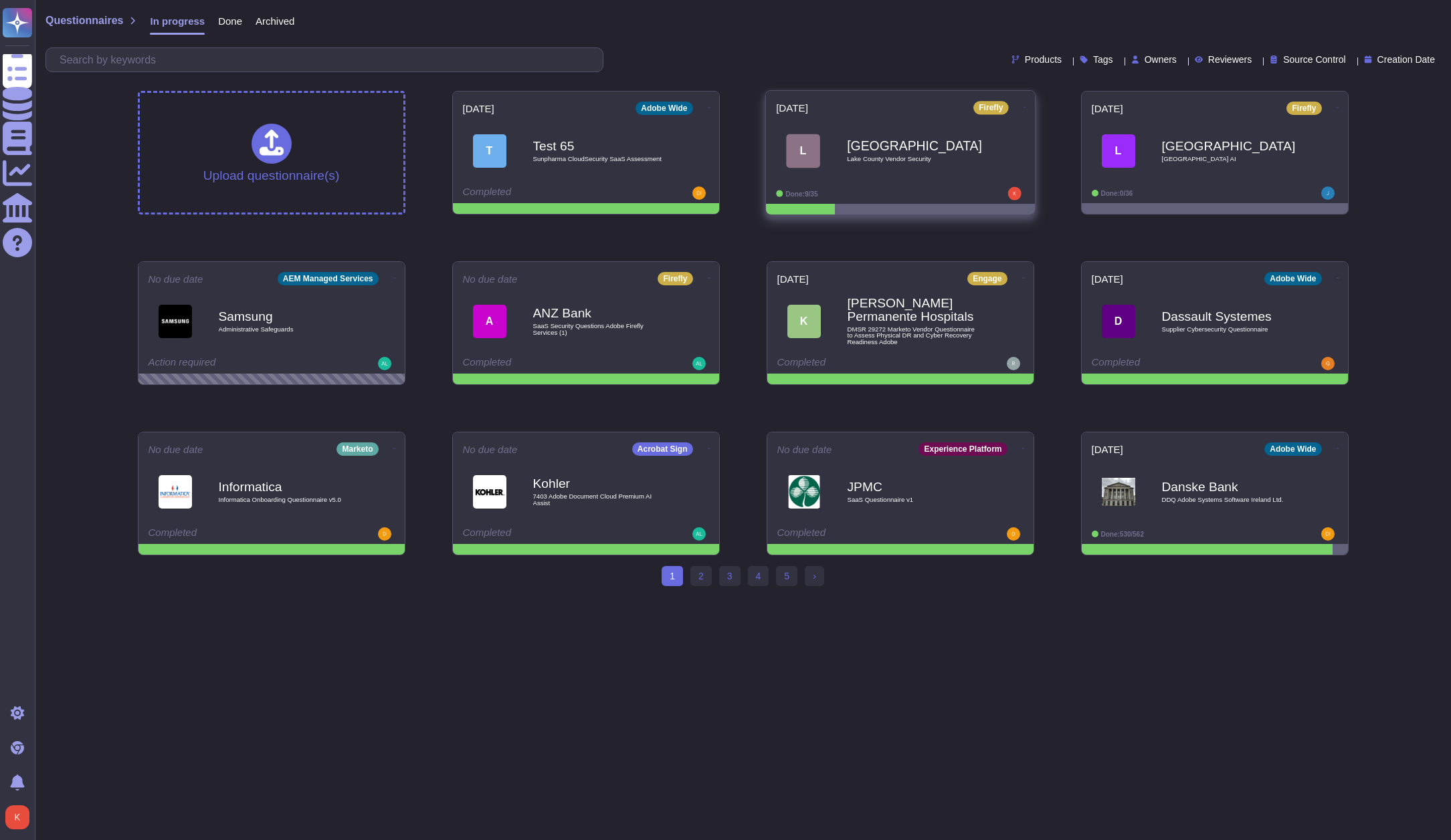
click at [909, 164] on div "[GEOGRAPHIC_DATA] Vendor Security" at bounding box center [914, 150] width 135 height 54
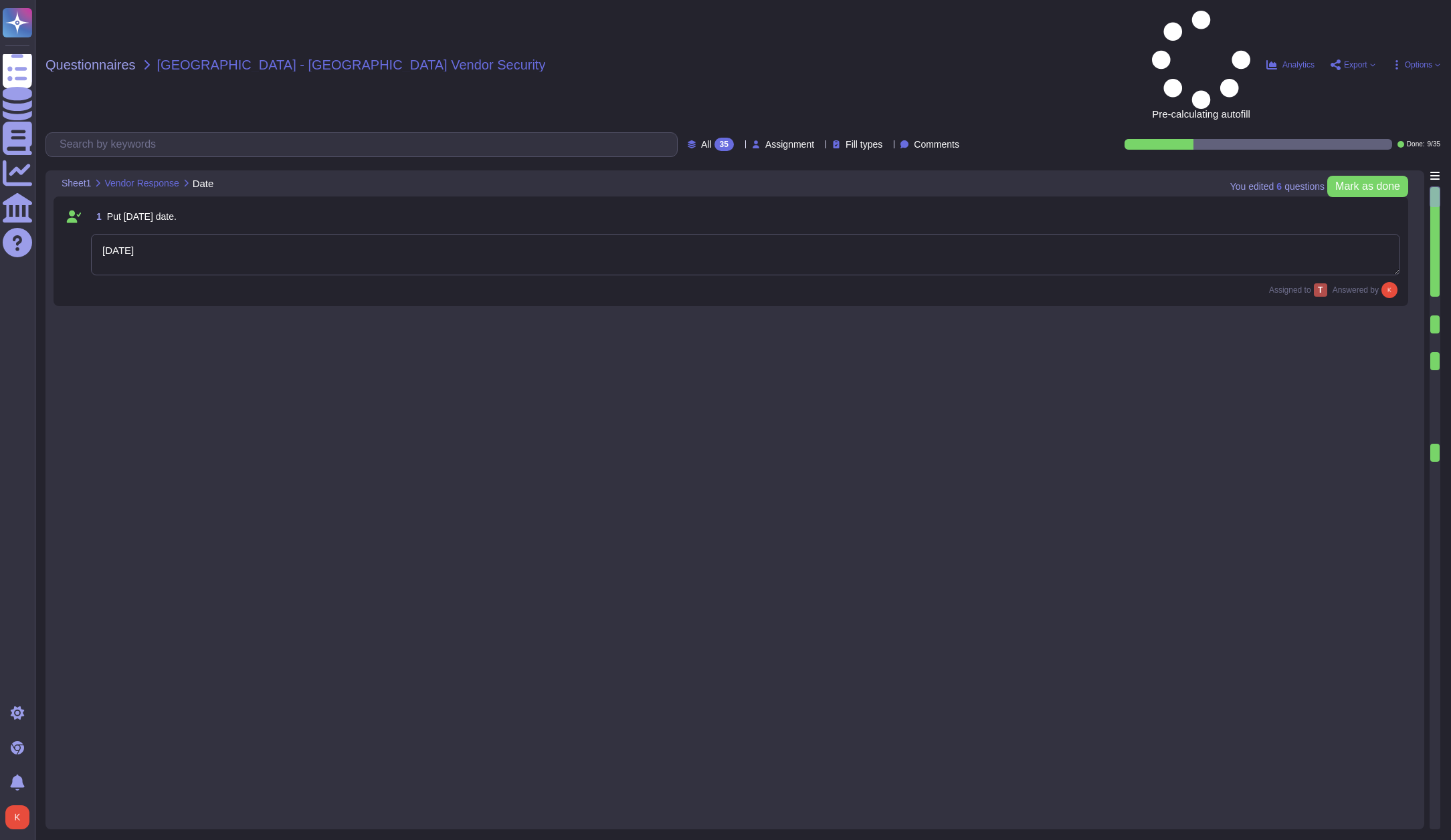
type textarea "[DATE]"
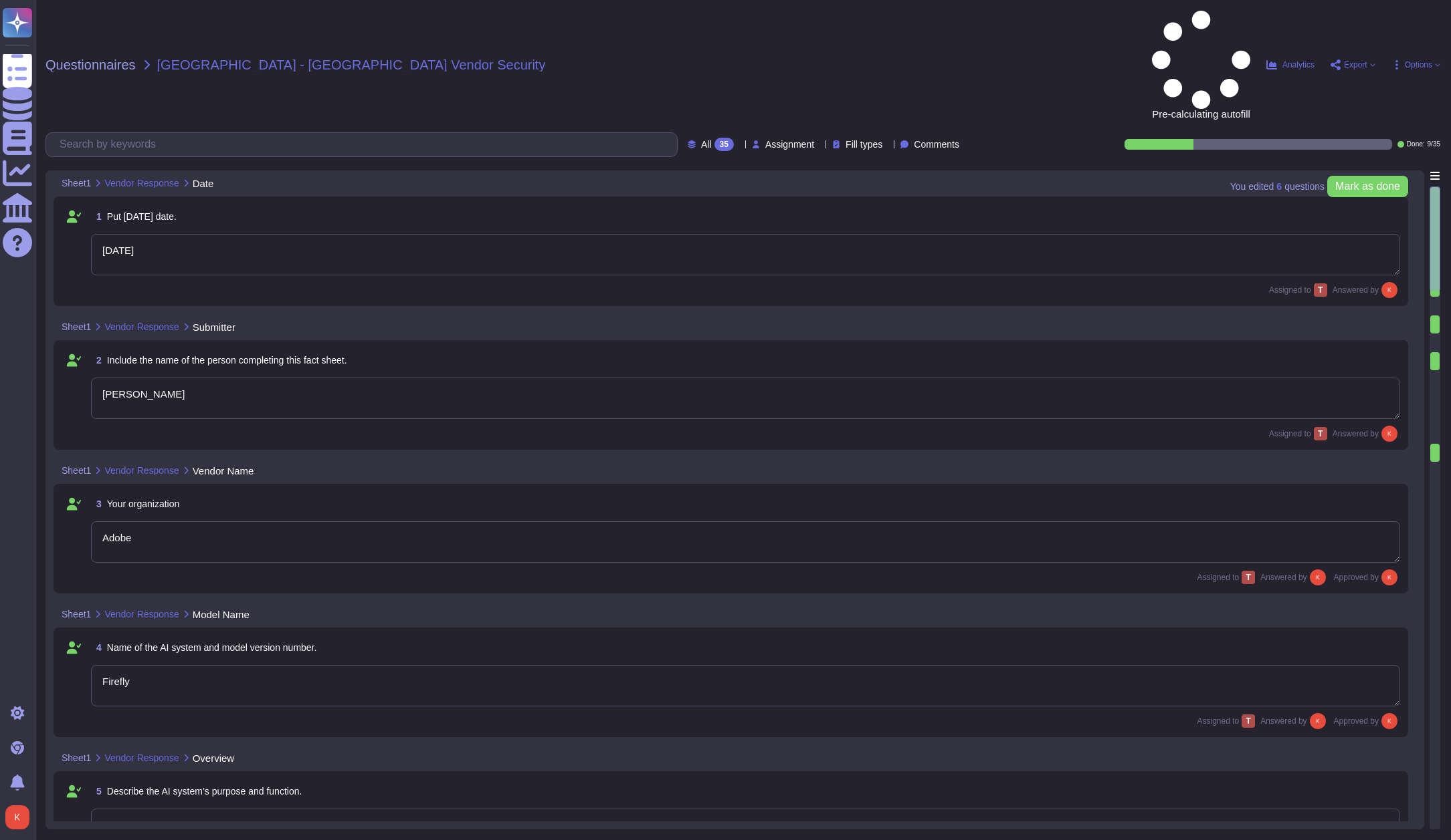
type textarea "[PERSON_NAME]"
type textarea "Adobe"
type textarea "Firefly"
type textarea "Firefly is the new family of creative generative AI models coming to Adobe prod…"
type textarea "With features powered by Firefly in Adobe Photoshop, Adobe Illustrator, and Ado…"
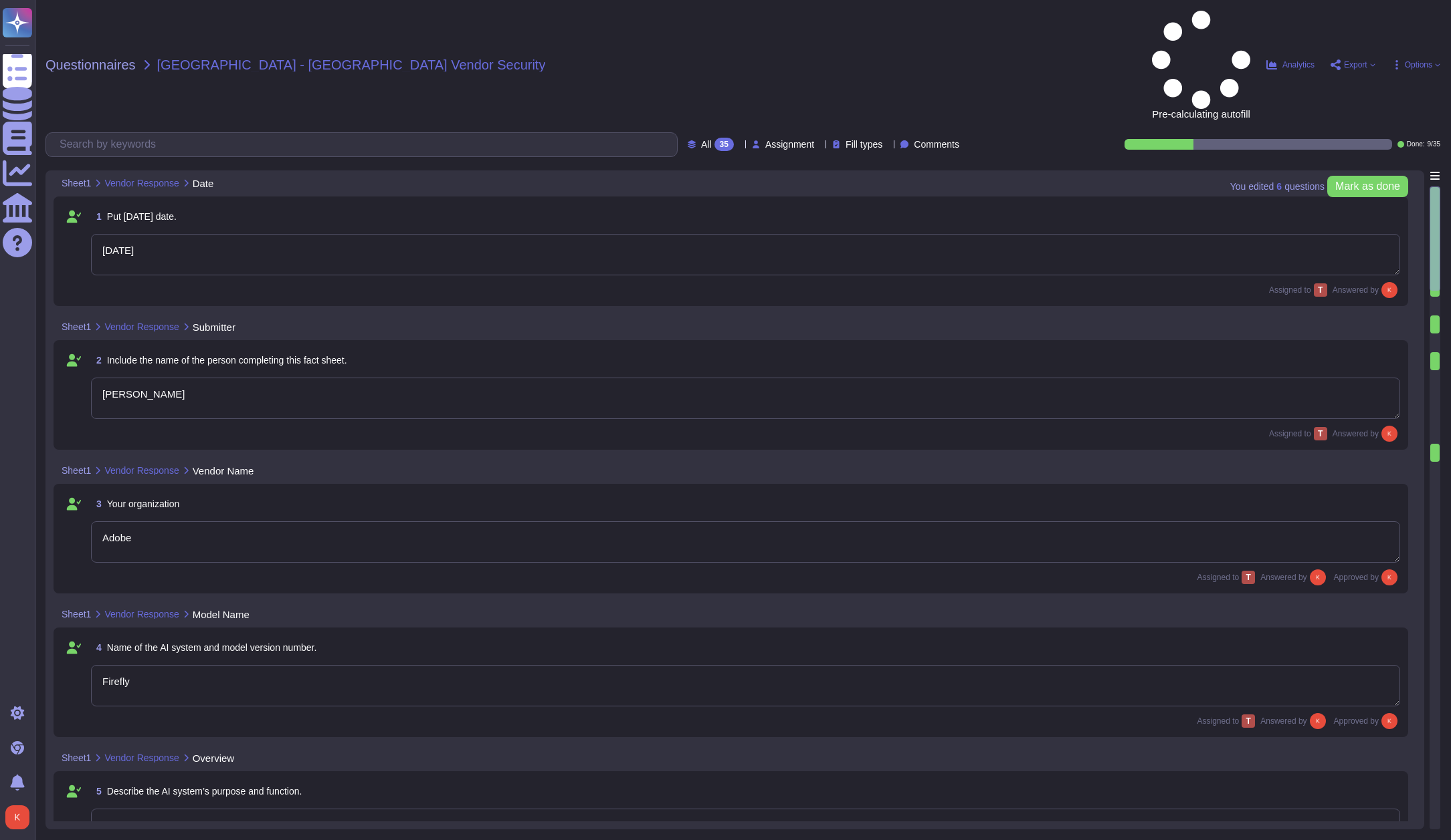
type textarea "The current version of Firefly is designed to be commercially safe. Firefly was…"
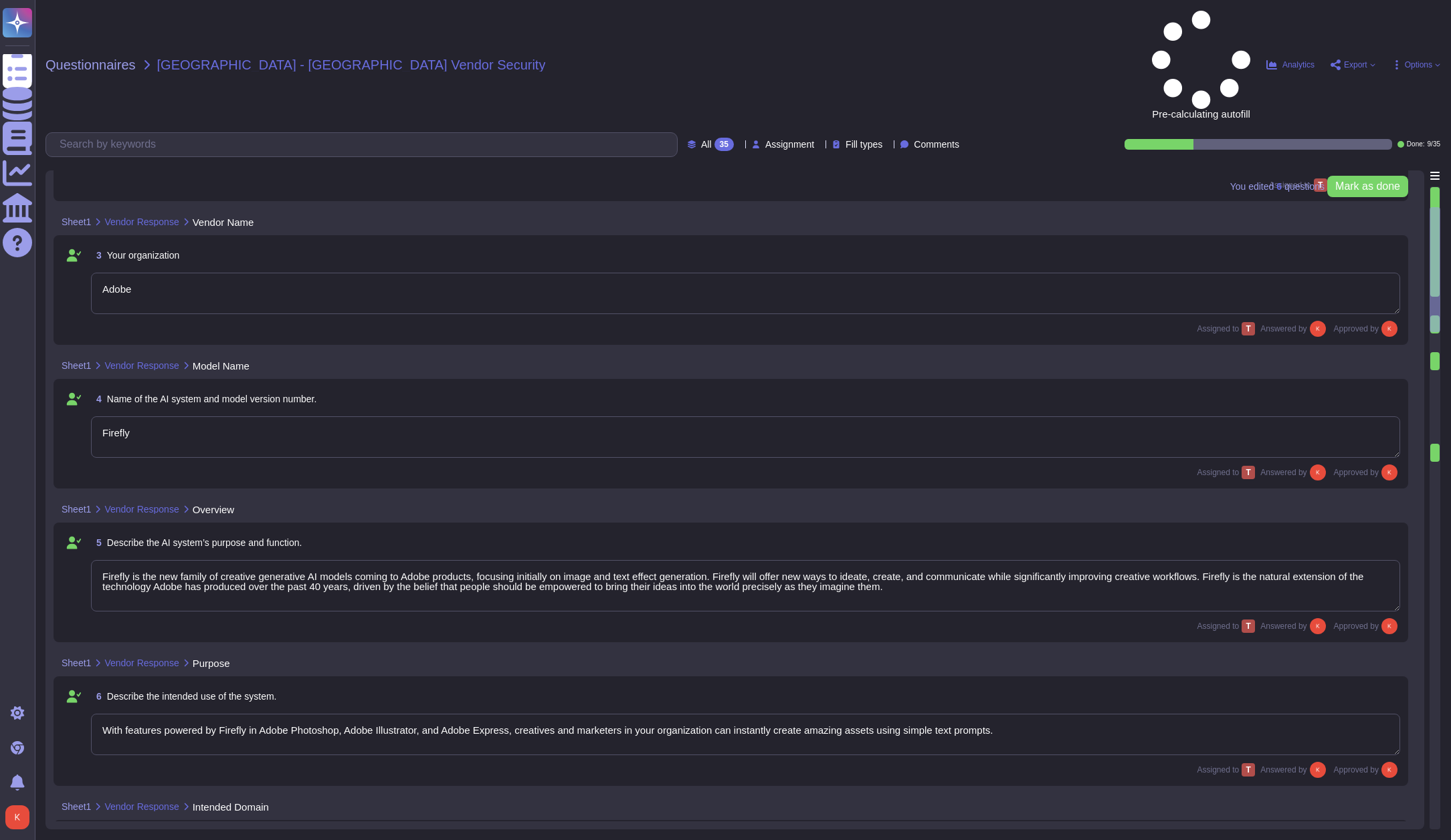
type textarea "Firefly encompasses a suite of features that are powered by a family of PSDMs (…"
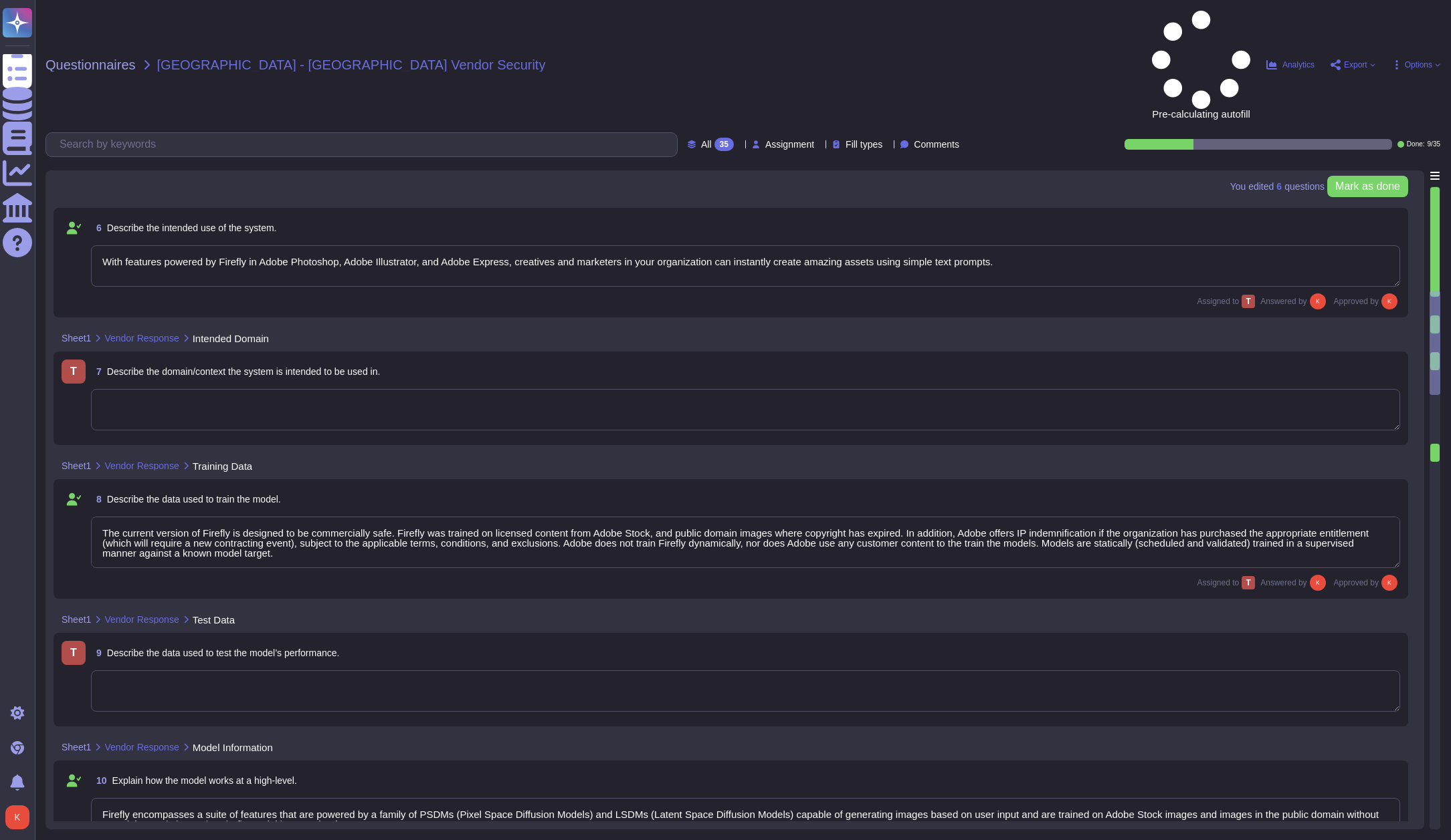
type textarea "Loremips dolors amet co adipisci elitsed do EIU (Tempori Utlabore Etdolorema) a…"
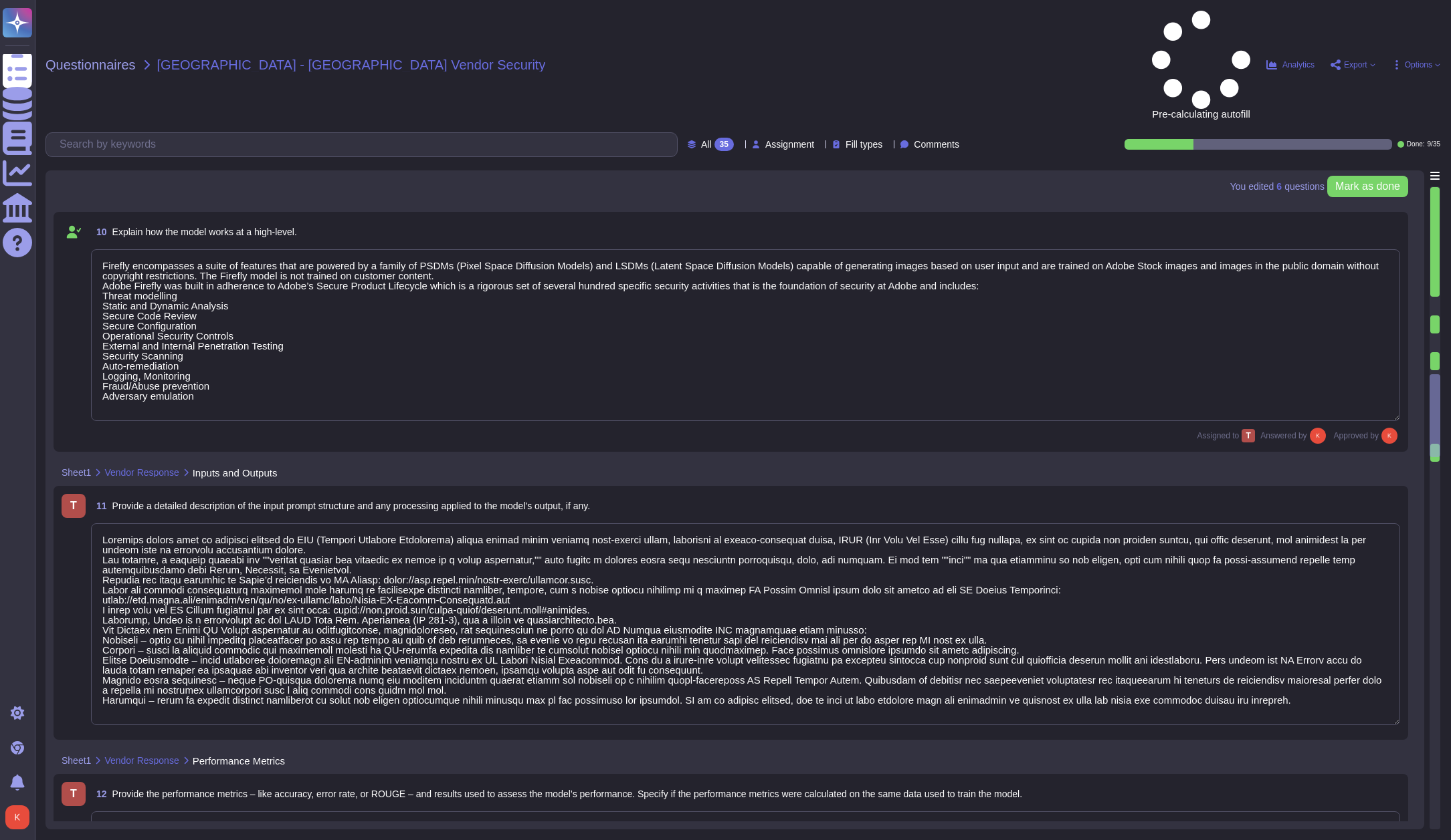
type textarea "Model performance is dependent on individual creative choices and therefore not…"
type textarea "Loremip Dolorsita: Conse®, ADI, el SED doeiusmod temp 92-inc utlabor Etdolorem …"
type textarea "If a system does not meet the minimum specified then it should be expected that…"
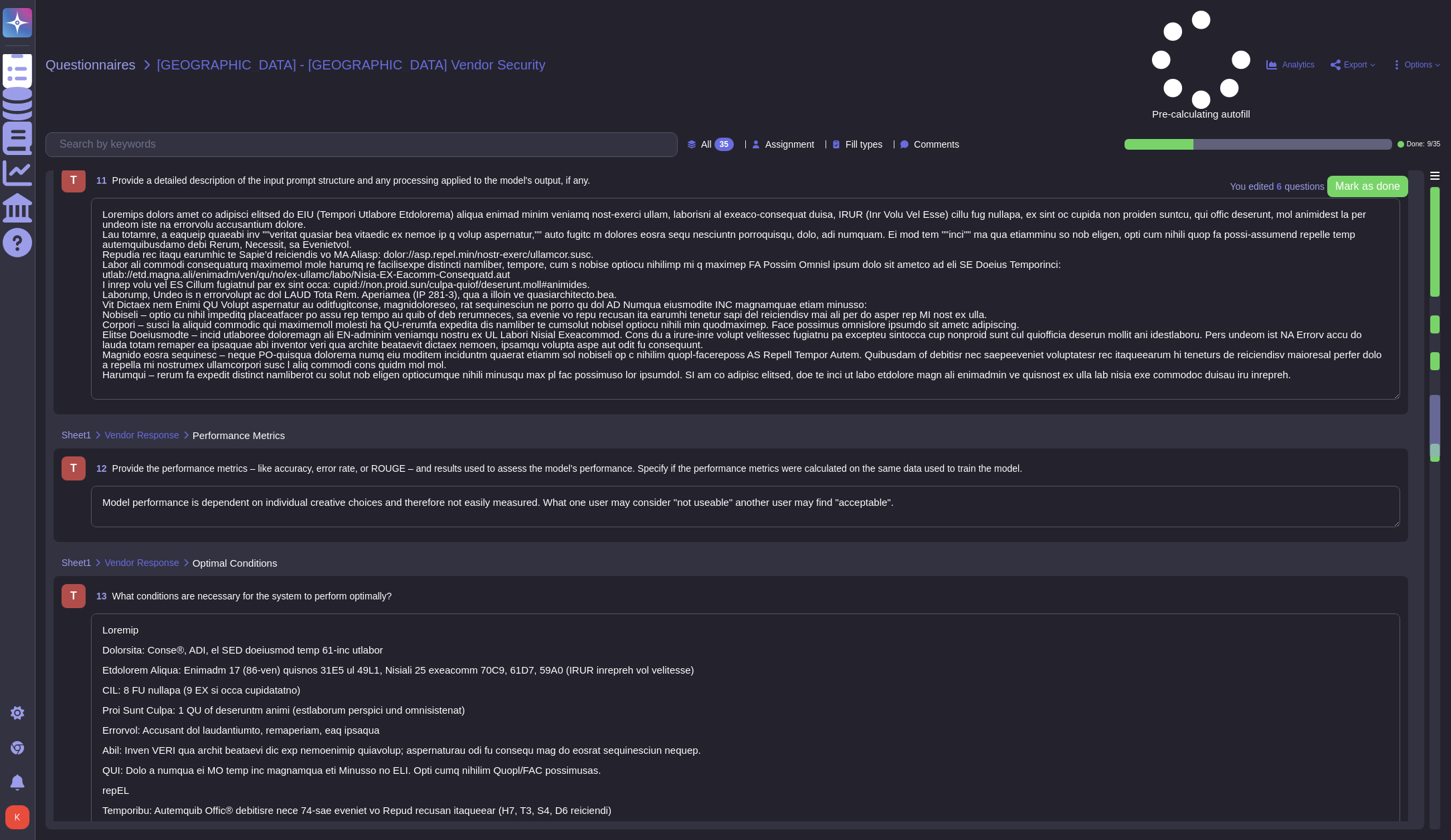
type textarea "Our solution includes proactive bias detection and mitigation tools. We monitor…"
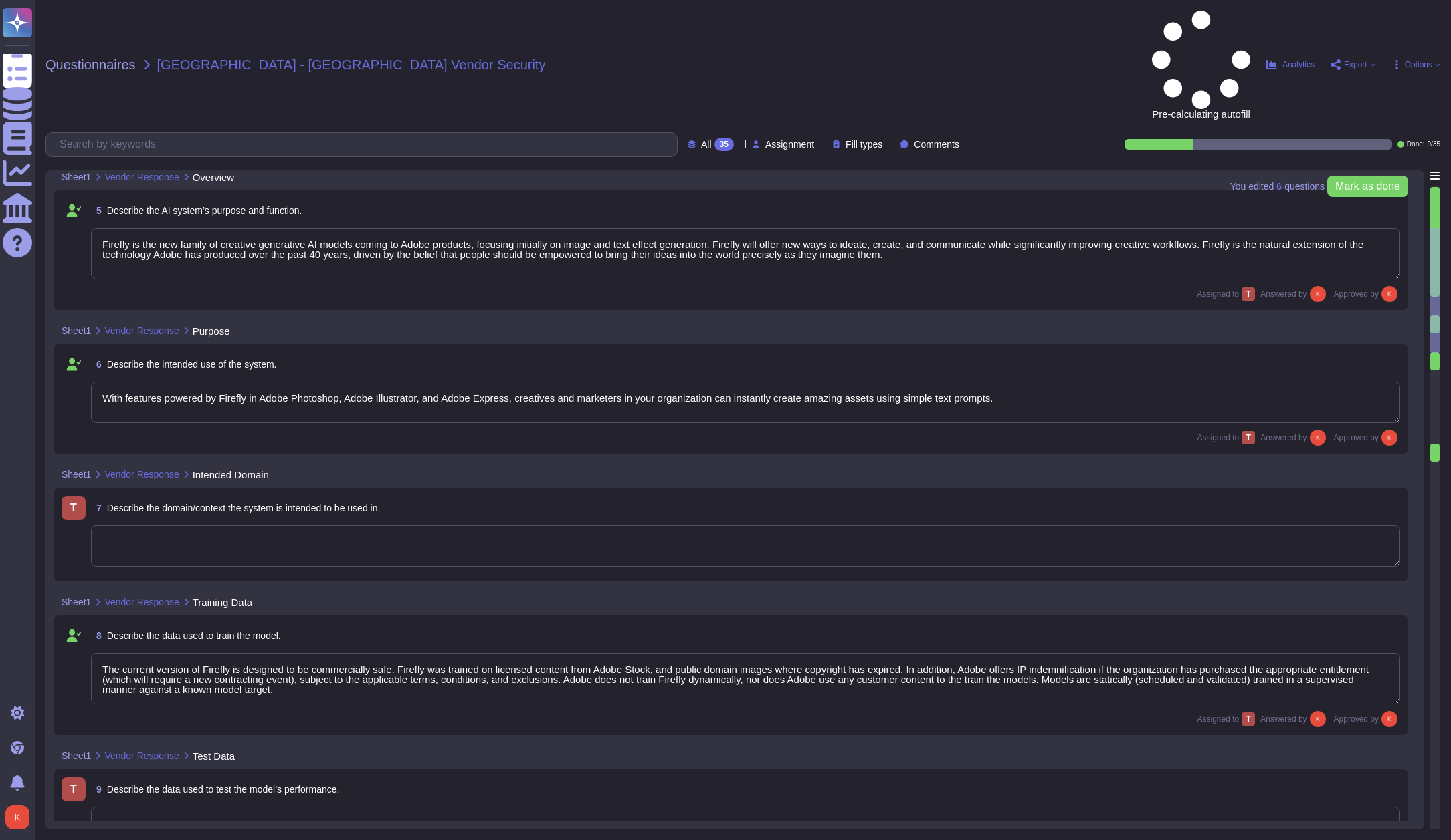
type textarea "Adobe"
type textarea "Firefly"
type textarea "Firefly is the new family of creative generative AI models coming to Adobe prod…"
type textarea "With features powered by Firefly in Adobe Photoshop, Adobe Illustrator, and Ado…"
type textarea "The current version of Firefly is designed to be commercially safe. Firefly was…"
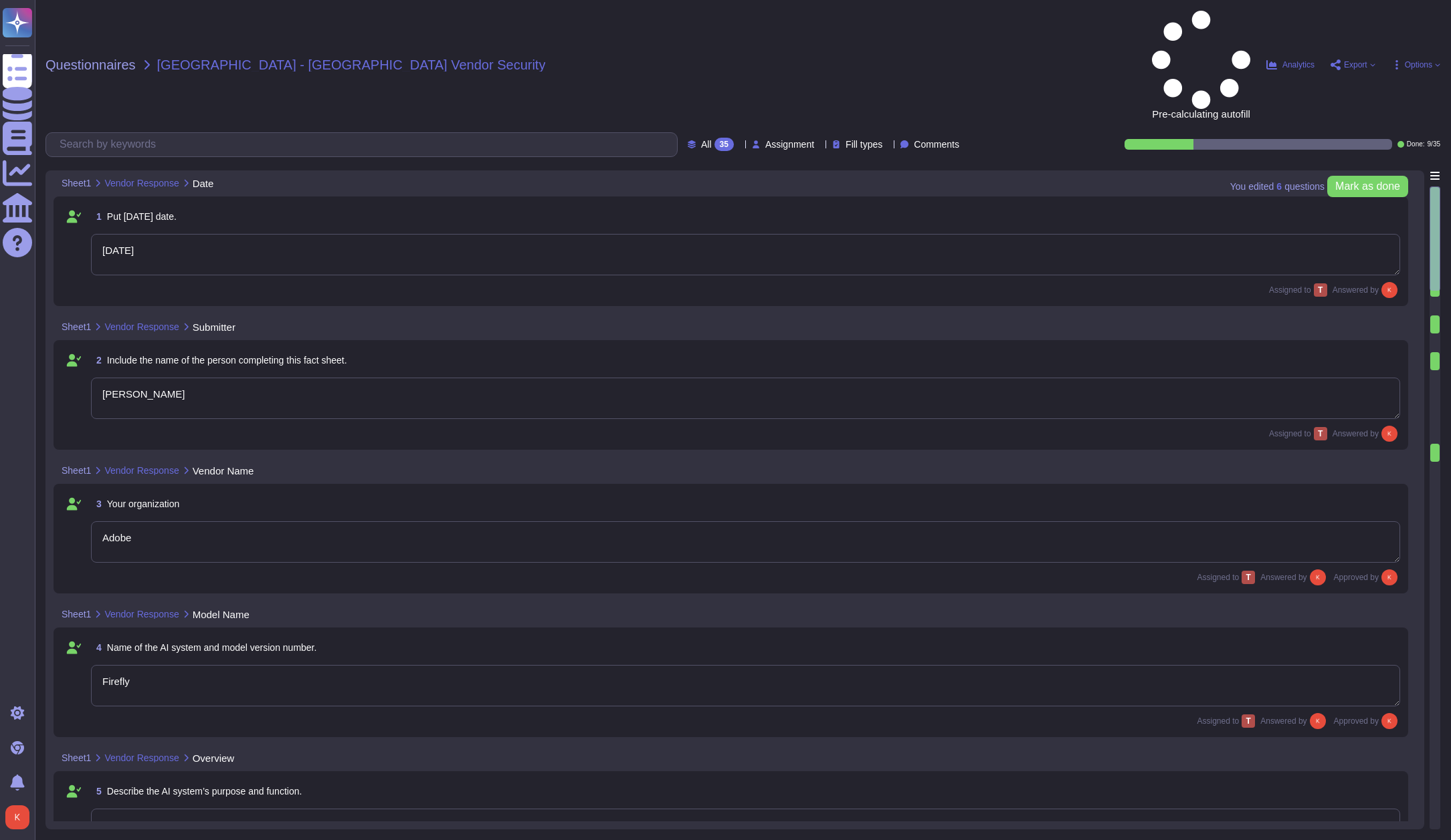
type textarea "[DATE]"
type textarea "[PERSON_NAME]"
